Goal: Task Accomplishment & Management: Complete application form

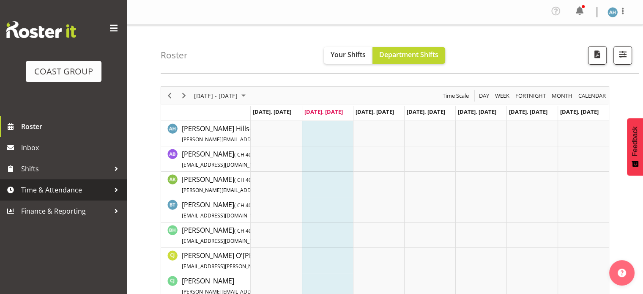
click at [65, 189] on span "Time & Attendance" at bounding box center [65, 189] width 89 height 13
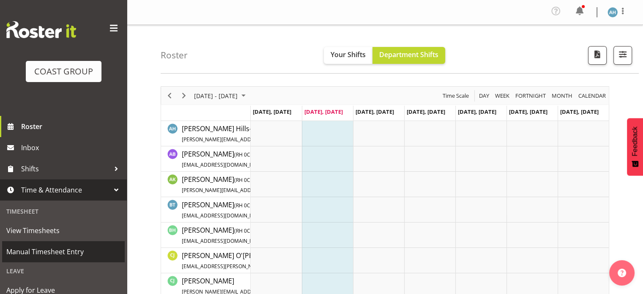
click at [43, 250] on span "Manual Timesheet Entry" at bounding box center [63, 251] width 114 height 13
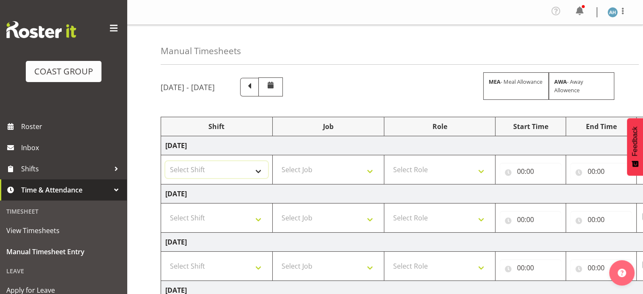
click at [244, 166] on select "Select Shift CHC SIGN ADMIN (LEAVE ALONE, DONT MAKE INACTIVE) DW CHC ARK WORK D…" at bounding box center [216, 169] width 103 height 17
select select "62216"
click at [165, 161] on select "Select Shift CHC SIGN ADMIN (LEAVE ALONE, DONT MAKE INACTIVE) DW CHC ARK WORK D…" at bounding box center [216, 169] width 103 height 17
click at [208, 218] on select "Select Shift CHC SIGN ADMIN (LEAVE ALONE, DONT MAKE INACTIVE) DW CHC ARK WORK D…" at bounding box center [216, 217] width 103 height 17
select select "62216"
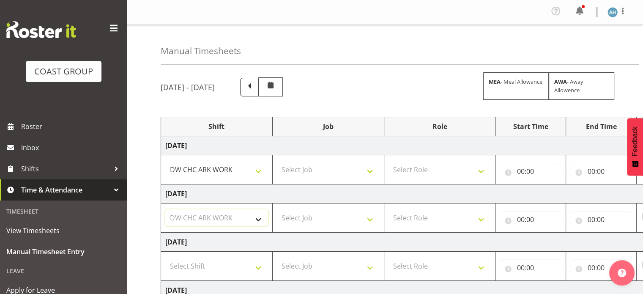
click at [165, 209] on select "Select Shift CHC SIGN ADMIN (LEAVE ALONE, DONT MAKE INACTIVE) DW CHC ARK WORK D…" at bounding box center [216, 217] width 103 height 17
click at [207, 267] on select "Select Shift CHC SIGN ADMIN (LEAVE ALONE, DONT MAKE INACTIVE) DW CHC ARK WORK D…" at bounding box center [216, 265] width 103 height 17
select select "62216"
click at [165, 257] on select "Select Shift CHC SIGN ADMIN (LEAVE ALONE, DONT MAKE INACTIVE) DW CHC ARK WORK D…" at bounding box center [216, 265] width 103 height 17
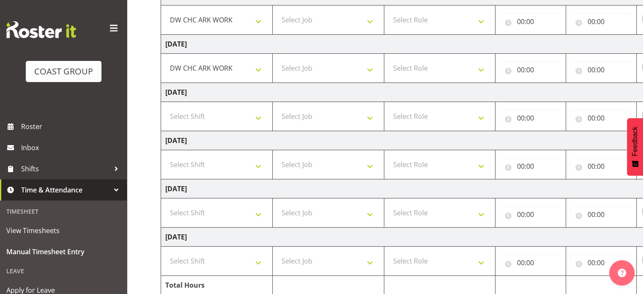
scroll to position [208, 0]
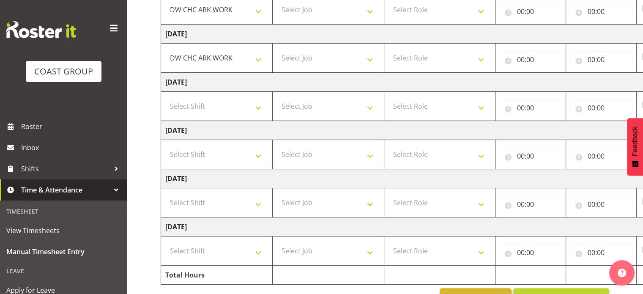
click at [237, 191] on td "Select Shift CHC SIGN ADMIN (LEAVE ALONE, DONT MAKE INACTIVE) DW CHC ARK WORK D…" at bounding box center [217, 202] width 112 height 29
click at [257, 201] on select "Select Shift CHC SIGN ADMIN (LEAVE ALONE, DONT MAKE INACTIVE) DW CHC ARK WORK D…" at bounding box center [216, 202] width 103 height 17
select select "62216"
click at [165, 194] on select "Select Shift CHC SIGN ADMIN (LEAVE ALONE, DONT MAKE INACTIVE) DW CHC ARK WORK D…" at bounding box center [216, 202] width 103 height 17
click at [208, 251] on select "Select Shift CHC SIGN ADMIN (LEAVE ALONE, DONT MAKE INACTIVE) DW CHC ARK WORK D…" at bounding box center [216, 250] width 103 height 17
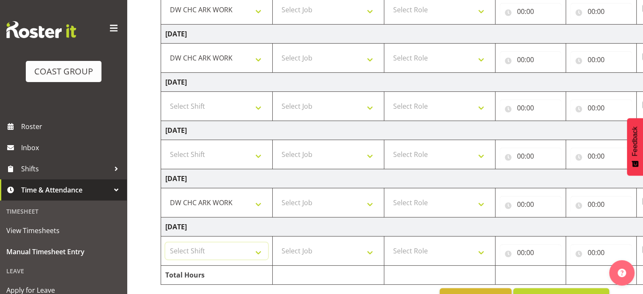
select select "62216"
click at [165, 242] on select "Select Shift CHC SIGN ADMIN (LEAVE ALONE, DONT MAKE INACTIVE) DW CHC ARK WORK D…" at bounding box center [216, 250] width 103 height 17
click at [297, 253] on select "Select Job 1 Carlton Events 1 [PERSON_NAME][GEOGRAPHIC_DATA] 1 [PERSON_NAME][GE…" at bounding box center [328, 250] width 103 height 17
select select "624"
click at [277, 242] on select "Select Job 1 Carlton Events 1 [PERSON_NAME][GEOGRAPHIC_DATA] 1 [PERSON_NAME][GE…" at bounding box center [328, 250] width 103 height 17
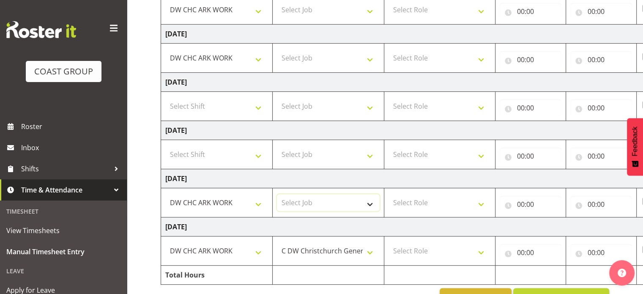
click at [327, 199] on select "Select Job 1 Carlton Events 1 [PERSON_NAME][GEOGRAPHIC_DATA] 1 [PERSON_NAME][GE…" at bounding box center [328, 202] width 103 height 17
select select "624"
click at [277, 194] on select "Select Job 1 Carlton Events 1 [PERSON_NAME][GEOGRAPHIC_DATA] 1 [PERSON_NAME][GE…" at bounding box center [328, 202] width 103 height 17
click at [448, 242] on select "Select Role DW WORKSHOP HAND" at bounding box center [439, 250] width 103 height 17
select select "223"
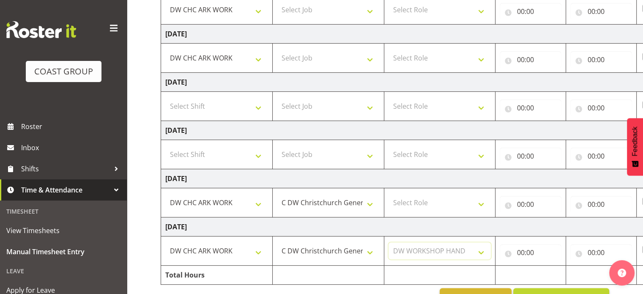
click at [388, 242] on select "Select Role DW WORKSHOP HAND" at bounding box center [439, 250] width 103 height 17
click at [422, 202] on select "Select Role DW WORKSHOP HAND" at bounding box center [439, 202] width 103 height 17
select select "223"
click at [388, 194] on select "Select Role DW WORKSHOP HAND" at bounding box center [439, 202] width 103 height 17
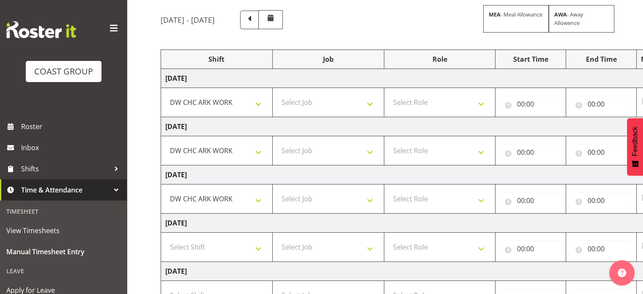
scroll to position [67, 0]
click at [437, 194] on select "Select Role DW WORKSHOP HAND" at bounding box center [439, 199] width 103 height 17
select select "223"
click at [388, 191] on select "Select Role DW WORKSHOP HAND" at bounding box center [439, 199] width 103 height 17
click at [446, 144] on select "Select Role DW WORKSHOP HAND" at bounding box center [439, 150] width 103 height 17
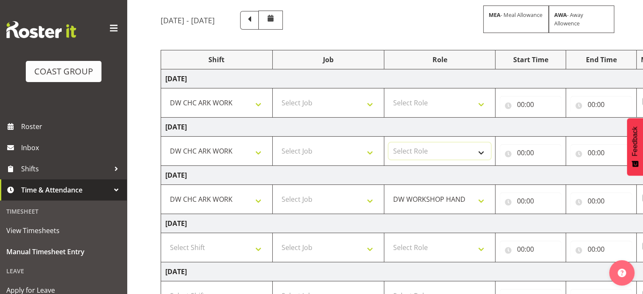
select select "223"
click at [388, 142] on select "Select Role DW WORKSHOP HAND" at bounding box center [439, 150] width 103 height 17
click at [437, 102] on select "Select Role DW WORKSHOP HAND" at bounding box center [439, 102] width 103 height 17
select select "223"
click at [388, 94] on select "Select Role DW WORKSHOP HAND" at bounding box center [439, 102] width 103 height 17
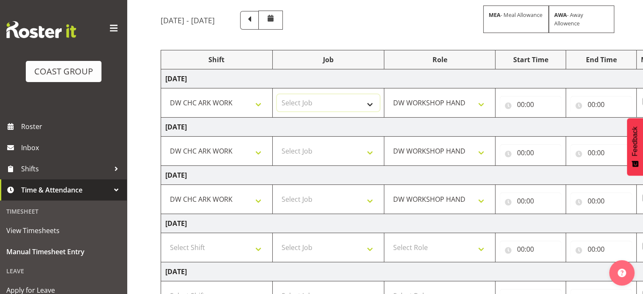
click at [315, 101] on select "Select Job 1 Carlton Events 1 [PERSON_NAME][GEOGRAPHIC_DATA] 1 [PERSON_NAME][GE…" at bounding box center [328, 102] width 103 height 17
select select "624"
click at [277, 94] on select "Select Job 1 Carlton Events 1 [PERSON_NAME][GEOGRAPHIC_DATA] 1 [PERSON_NAME][GE…" at bounding box center [328, 102] width 103 height 17
click at [332, 153] on select "Select Job 1 Carlton Events 1 [PERSON_NAME][GEOGRAPHIC_DATA] 1 [PERSON_NAME][GE…" at bounding box center [328, 150] width 103 height 17
select select "624"
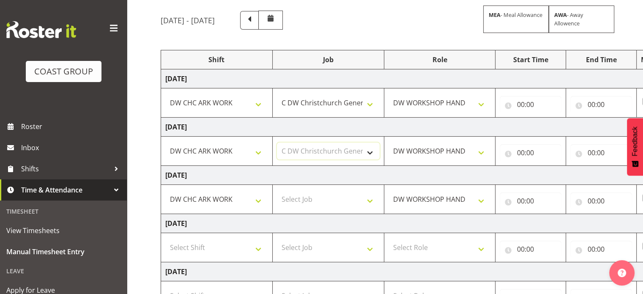
click at [277, 142] on select "Select Job 1 Carlton Events 1 [PERSON_NAME][GEOGRAPHIC_DATA] 1 [PERSON_NAME][GE…" at bounding box center [328, 150] width 103 height 17
click at [333, 196] on select "Select Job 1 Carlton Events 1 [PERSON_NAME][GEOGRAPHIC_DATA] 1 [PERSON_NAME][GE…" at bounding box center [328, 199] width 103 height 17
select select "624"
click at [277, 191] on select "Select Job 1 Carlton Events 1 [PERSON_NAME][GEOGRAPHIC_DATA] 1 [PERSON_NAME][GE…" at bounding box center [328, 199] width 103 height 17
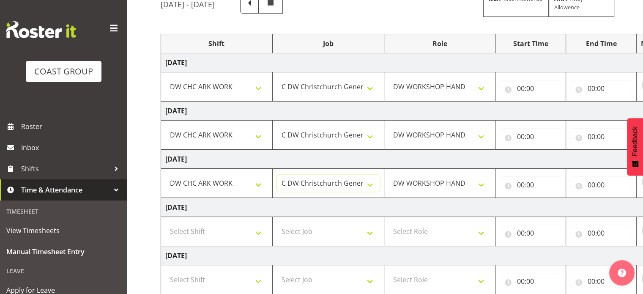
scroll to position [77, 0]
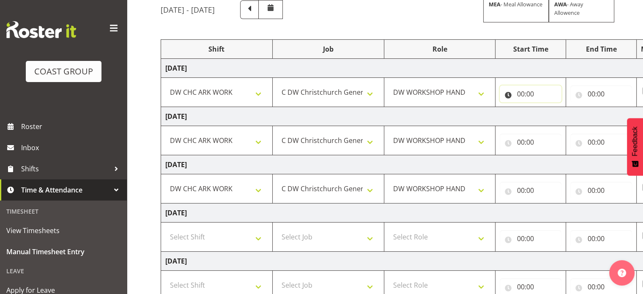
click at [521, 96] on input "00:00" at bounding box center [530, 93] width 62 height 17
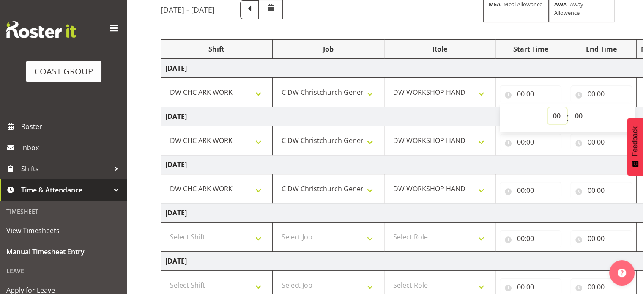
click at [558, 116] on select "00 01 02 03 04 05 06 07 08 09 10 11 12 13 14 15 16 17 18 19 20 21 22 23" at bounding box center [557, 115] width 19 height 17
select select "8"
click at [548, 107] on select "00 01 02 03 04 05 06 07 08 09 10 11 12 13 14 15 16 17 18 19 20 21 22 23" at bounding box center [557, 115] width 19 height 17
type input "08:00"
click at [525, 139] on input "00:00" at bounding box center [530, 142] width 62 height 17
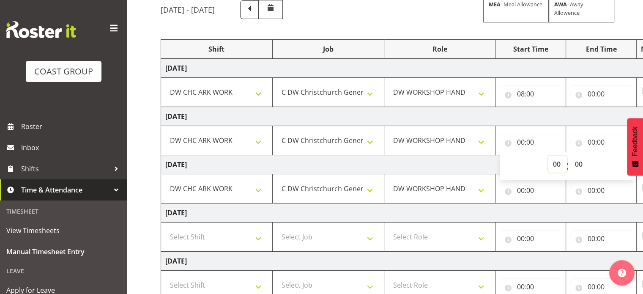
click at [553, 164] on select "00 01 02 03 04 05 06 07 08 09 10 11 12 13 14 15 16 17 18 19 20 21 22 23" at bounding box center [557, 163] width 19 height 17
select select "8"
click at [548, 155] on select "00 01 02 03 04 05 06 07 08 09 10 11 12 13 14 15 16 17 18 19 20 21 22 23" at bounding box center [557, 163] width 19 height 17
type input "08:00"
click at [519, 190] on input "00:00" at bounding box center [530, 190] width 62 height 17
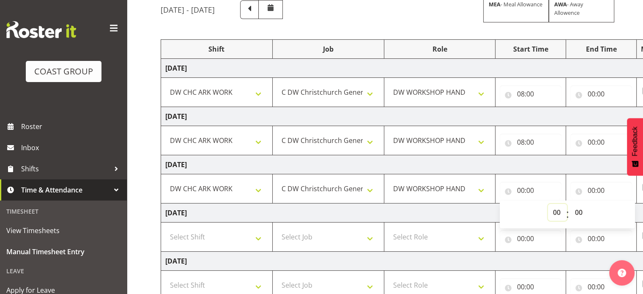
click at [558, 212] on select "00 01 02 03 04 05 06 07 08 09 10 11 12 13 14 15 16 17 18 19 20 21 22 23" at bounding box center [557, 212] width 19 height 17
click at [556, 209] on select "00 01 02 03 04 05 06 07 08 09 10 11 12 13 14 15 16 17 18 19 20 21 22 23" at bounding box center [557, 212] width 19 height 17
click at [554, 212] on select "00 01 02 03 04 05 06 07 08 09 10 11 12 13 14 15 16 17 18 19 20 21 22 23" at bounding box center [557, 212] width 19 height 17
select select "8"
click at [548, 204] on select "00 01 02 03 04 05 06 07 08 09 10 11 12 13 14 15 16 17 18 19 20 21 22 23" at bounding box center [557, 212] width 19 height 17
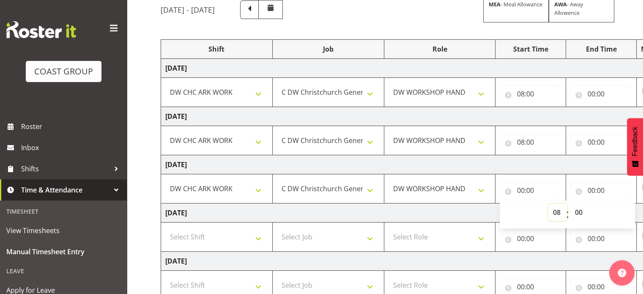
type input "08:00"
click at [592, 187] on input "00:00" at bounding box center [601, 190] width 62 height 17
click at [627, 212] on select "00 01 02 03 04 05 06 07 08 09 10 11 12 13 14 15 16 17 18 19 20 21 22 23" at bounding box center [627, 212] width 19 height 17
select select "16"
click at [618, 204] on select "00 01 02 03 04 05 06 07 08 09 10 11 12 13 14 15 16 17 18 19 20 21 22 23" at bounding box center [627, 212] width 19 height 17
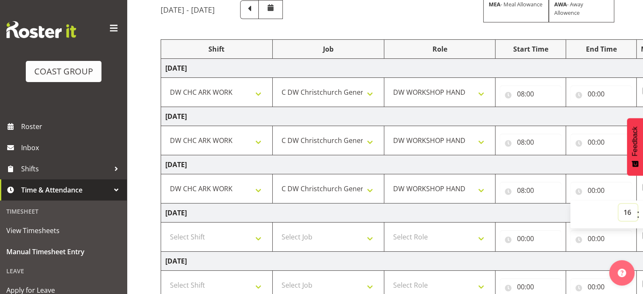
type input "16:00"
click at [593, 141] on input "00:00" at bounding box center [601, 142] width 62 height 17
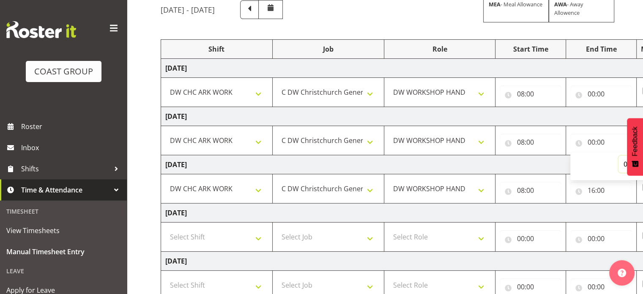
click at [624, 164] on select "00 01 02 03 04 05 06 07 08 09 10 11 12 13 14 15 16 17 18 19 20 21 22 23" at bounding box center [627, 163] width 19 height 17
select select "16"
click at [618, 155] on select "00 01 02 03 04 05 06 07 08 09 10 11 12 13 14 15 16 17 18 19 20 21 22 23" at bounding box center [627, 163] width 19 height 17
type input "16:00"
click at [591, 93] on input "00:00" at bounding box center [601, 93] width 62 height 17
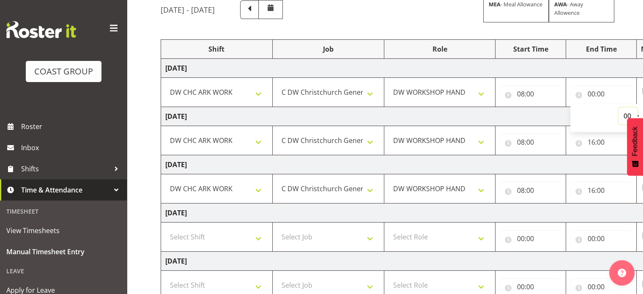
click at [626, 114] on select "00 01 02 03 04 05 06 07 08 09 10 11 12 13 14 15 16 17 18 19 20 21 22 23" at bounding box center [627, 115] width 19 height 17
select select "16"
click at [618, 107] on select "00 01 02 03 04 05 06 07 08 09 10 11 12 13 14 15 16 17 18 19 20 21 22 23" at bounding box center [627, 115] width 19 height 17
type input "16:00"
click at [553, 213] on td "[DATE]" at bounding box center [456, 212] width 591 height 19
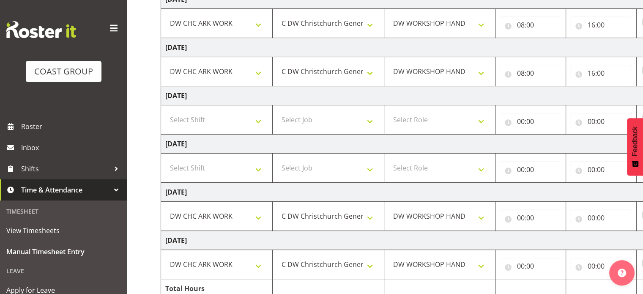
scroll to position [232, 0]
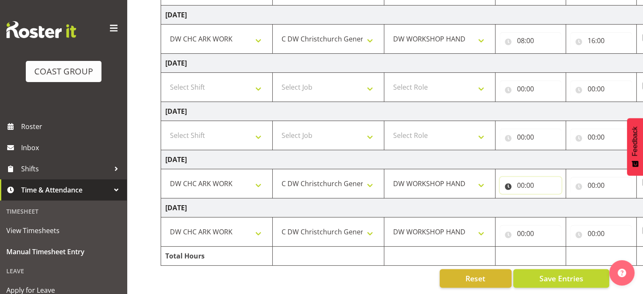
click at [522, 177] on input "00:00" at bounding box center [530, 185] width 62 height 17
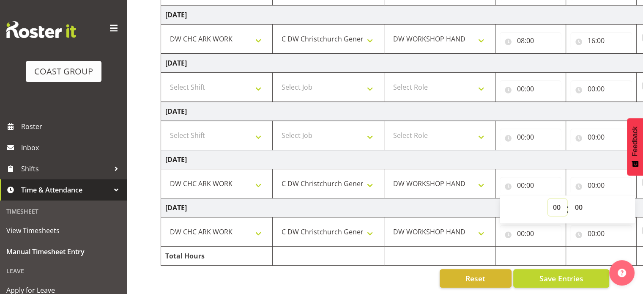
click at [554, 200] on select "00 01 02 03 04 05 06 07 08 09 10 11 12 13 14 15 16 17 18 19 20 21 22 23" at bounding box center [557, 207] width 19 height 17
select select "8"
click at [548, 199] on select "00 01 02 03 04 05 06 07 08 09 10 11 12 13 14 15 16 17 18 19 20 21 22 23" at bounding box center [557, 207] width 19 height 17
type input "08:00"
click at [589, 178] on input "00:00" at bounding box center [601, 185] width 62 height 17
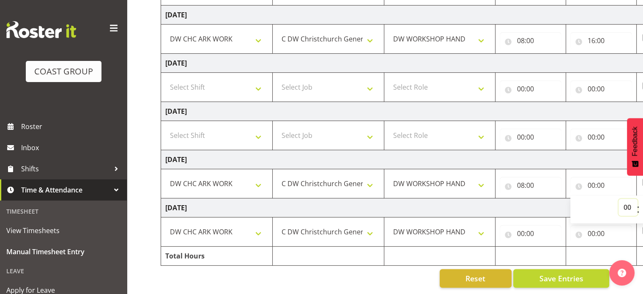
click at [625, 201] on select "00 01 02 03 04 05 06 07 08 09 10 11 12 13 14 15 16 17 18 19 20 21 22 23" at bounding box center [627, 207] width 19 height 17
select select "16"
click at [618, 199] on select "00 01 02 03 04 05 06 07 08 09 10 11 12 13 14 15 16 17 18 19 20 21 22 23" at bounding box center [627, 207] width 19 height 17
type input "16:00"
click at [591, 225] on input "00:00" at bounding box center [601, 233] width 62 height 17
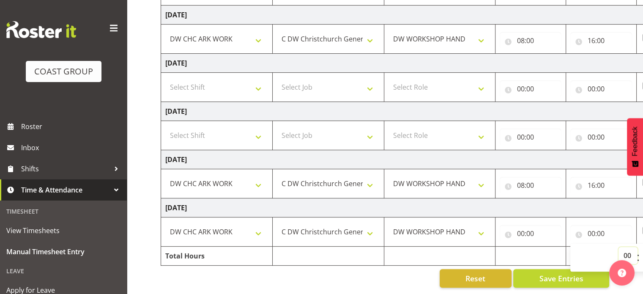
click at [626, 249] on select "00 01 02 03 04 05 06 07 08 09 10 11 12 13 14 15 16 17 18 19 20 21 22 23" at bounding box center [627, 255] width 19 height 17
select select "16"
click at [618, 247] on select "00 01 02 03 04 05 06 07 08 09 10 11 12 13 14 15 16 17 18 19 20 21 22 23" at bounding box center [627, 255] width 19 height 17
type input "16:00"
click at [520, 226] on input "00:00" at bounding box center [530, 233] width 62 height 17
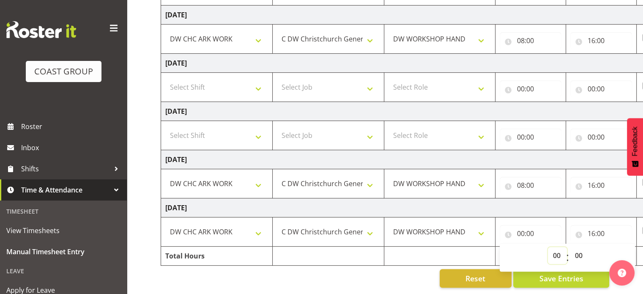
click at [555, 248] on select "00 01 02 03 04 05 06 07 08 09 10 11 12 13 14 15 16 17 18 19 20 21 22 23" at bounding box center [557, 255] width 19 height 17
select select "8"
click at [548, 247] on select "00 01 02 03 04 05 06 07 08 09 10 11 12 13 14 15 16 17 18 19 20 21 22 23" at bounding box center [557, 255] width 19 height 17
type input "08:00"
click at [550, 102] on td "[DATE]" at bounding box center [456, 111] width 591 height 19
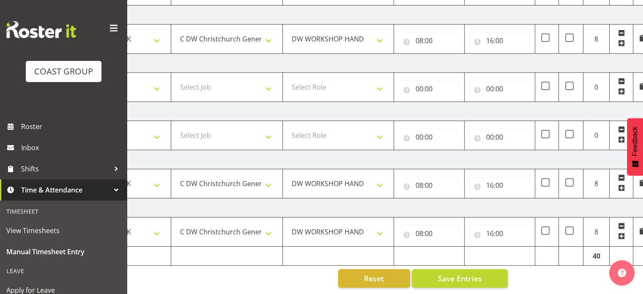
scroll to position [0, 109]
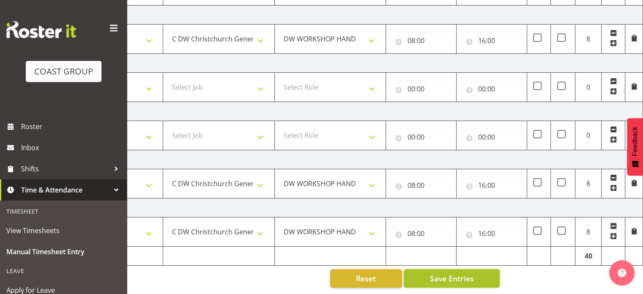
click at [447, 269] on button "Save Entries" at bounding box center [451, 278] width 96 height 19
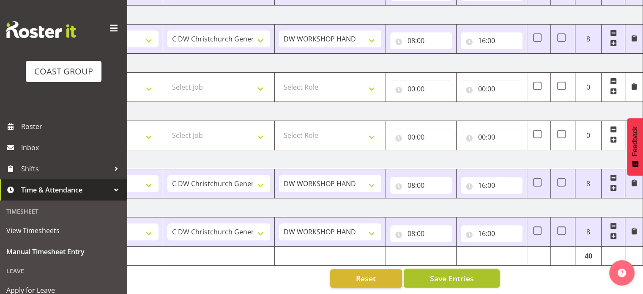
click at [447, 273] on span "Save Entries" at bounding box center [451, 278] width 44 height 11
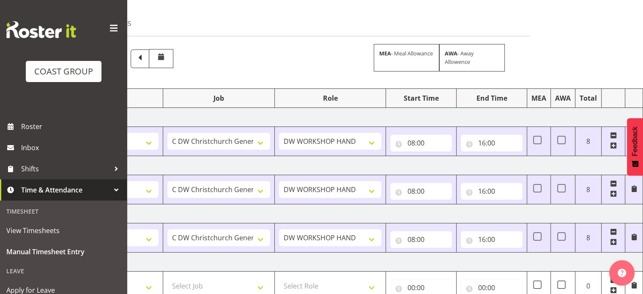
scroll to position [0, 0]
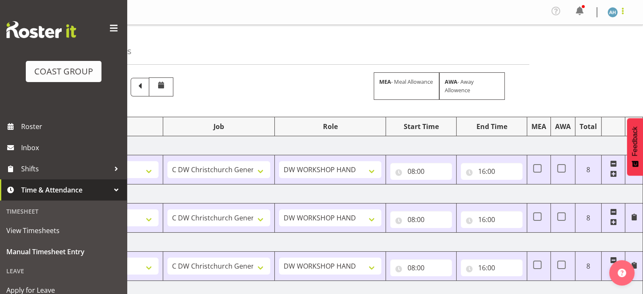
click at [618, 12] on span at bounding box center [622, 11] width 10 height 10
click at [576, 49] on link "Log Out" at bounding box center [586, 46] width 81 height 15
